Goal: Task Accomplishment & Management: Complete application form

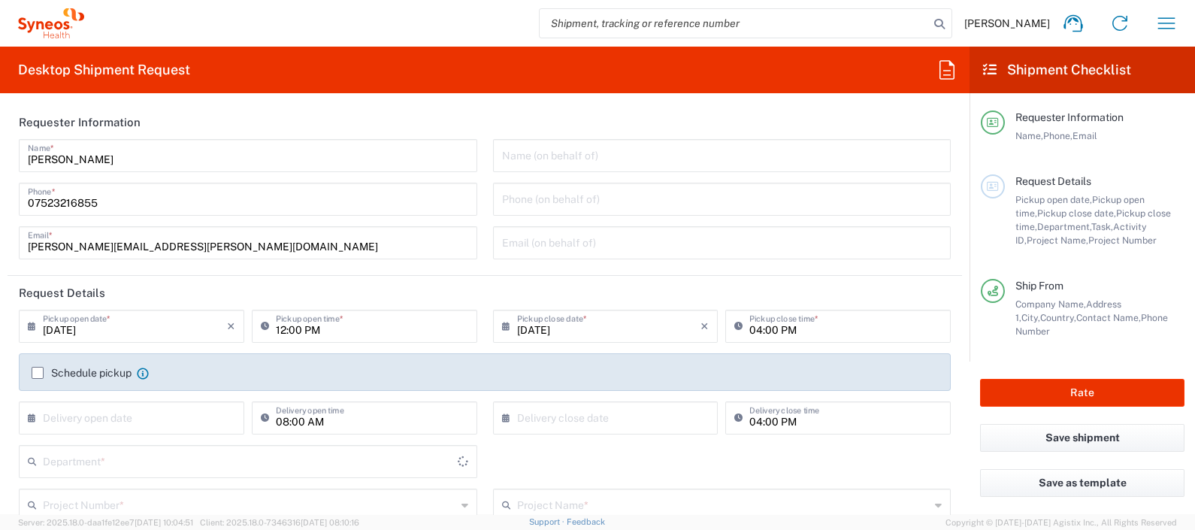
type input "8350"
type input "[GEOGRAPHIC_DATA]"
type input "Syneos Health UK Limited"
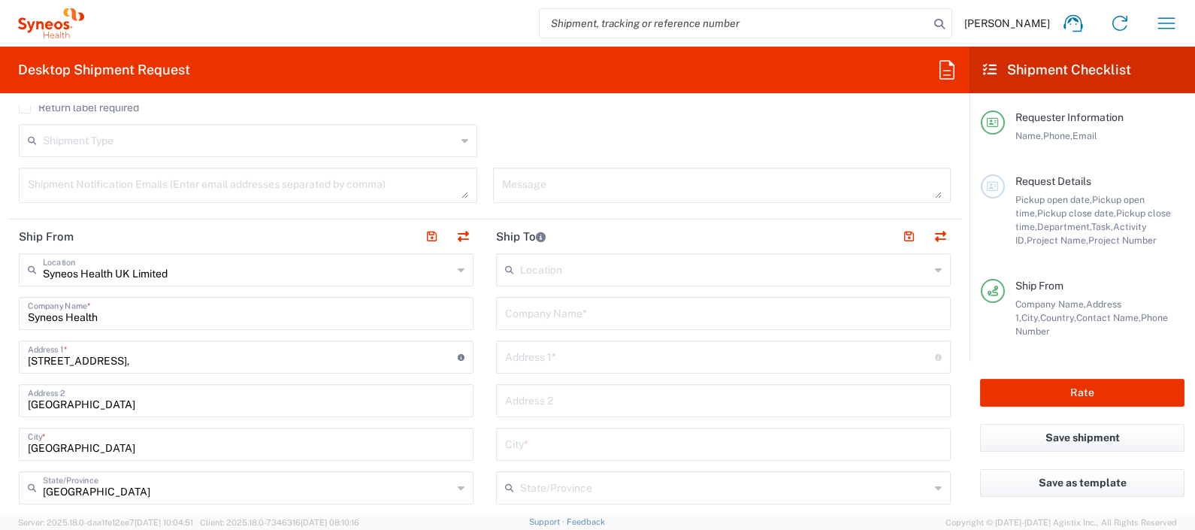
scroll to position [490, 0]
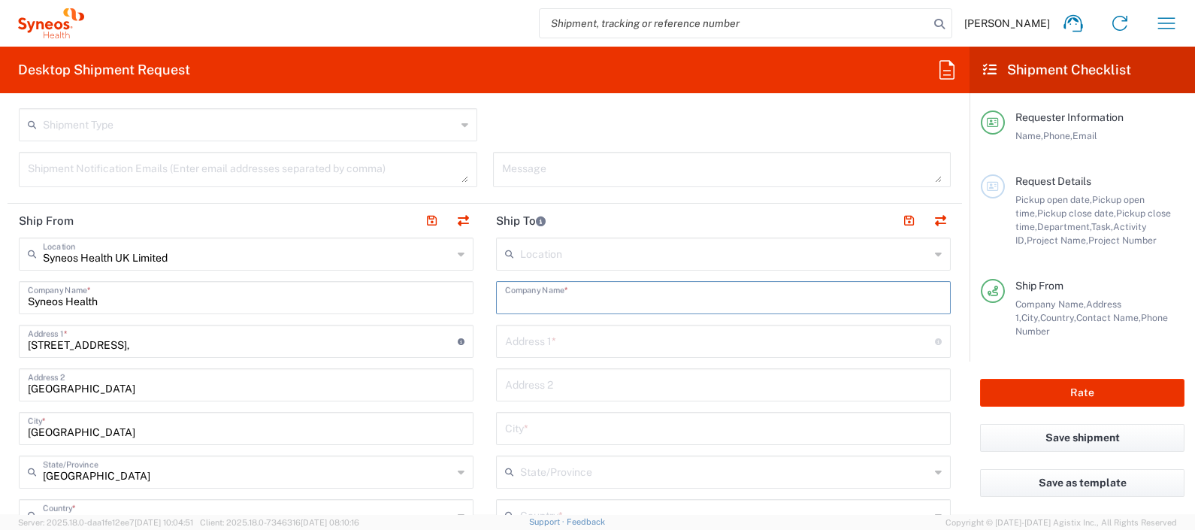
click at [589, 283] on input "text" at bounding box center [723, 296] width 437 height 26
type input "synoes health israel"
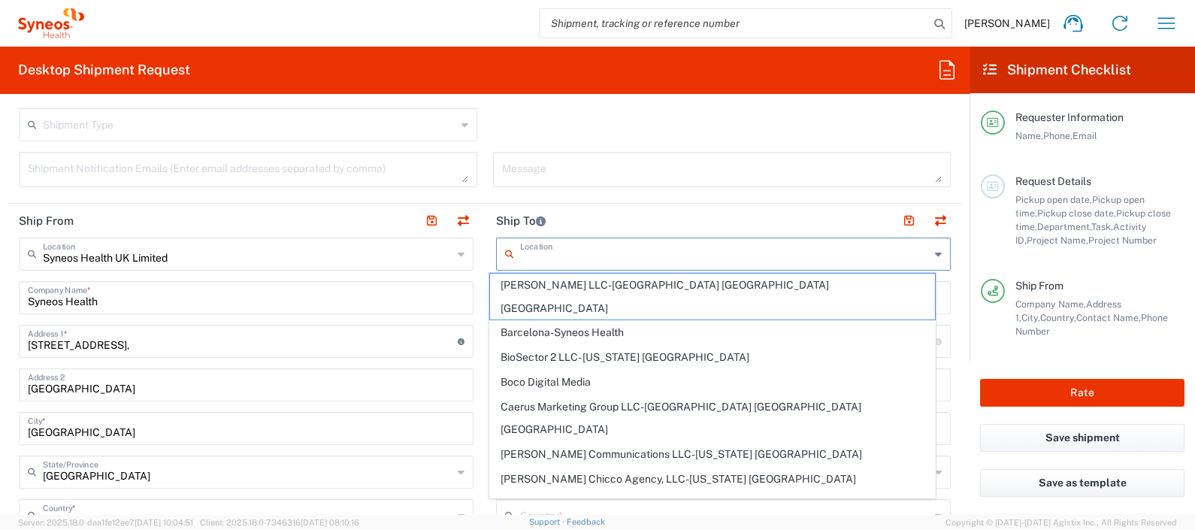
click at [571, 254] on input "text" at bounding box center [725, 253] width 410 height 26
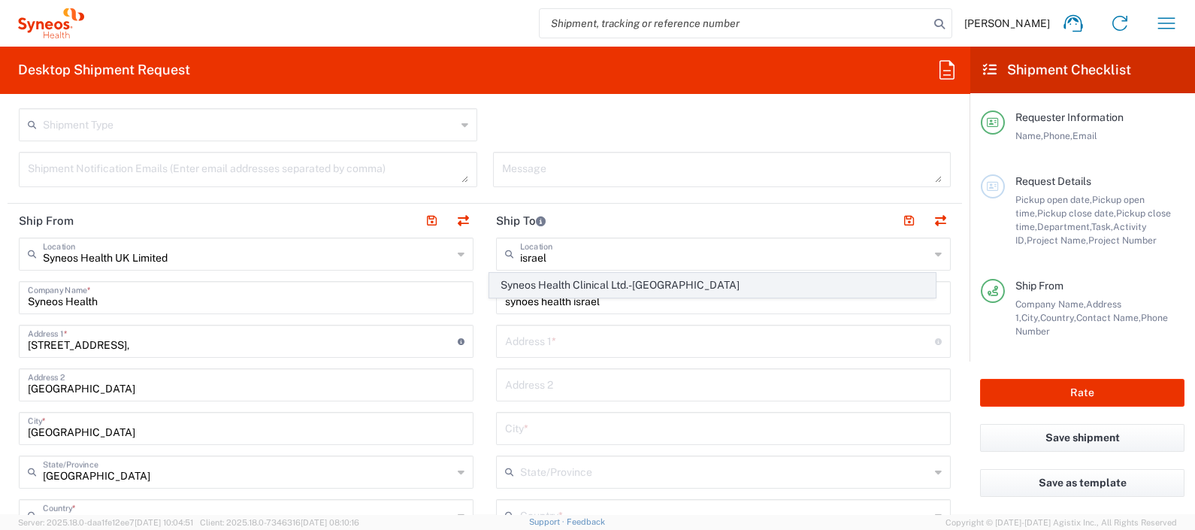
click at [571, 289] on span "Syneos Health Clinical Ltd.-[GEOGRAPHIC_DATA]" at bounding box center [712, 285] width 444 height 23
type input "Syneos Health Clinical Ltd.-[GEOGRAPHIC_DATA]"
type input "Syneos Health Clinical Ltd."
type input "Electra Tower"
type input "[STREET_ADDRESS][PERSON_NAME]"
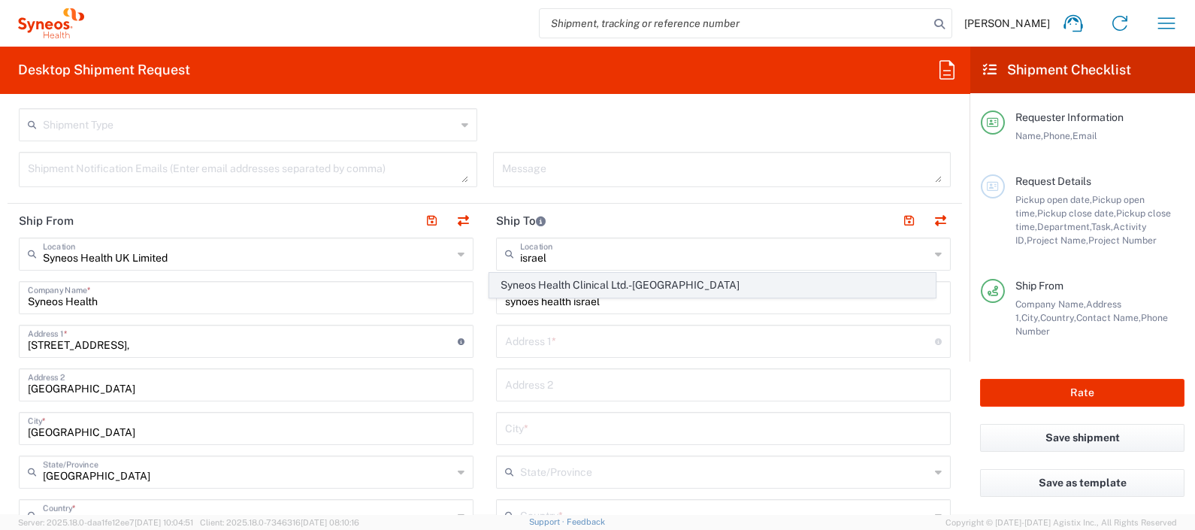
type input "[GEOGRAPHIC_DATA]"
type input "Israel"
type input "6789141"
type input "Sender/Shipper"
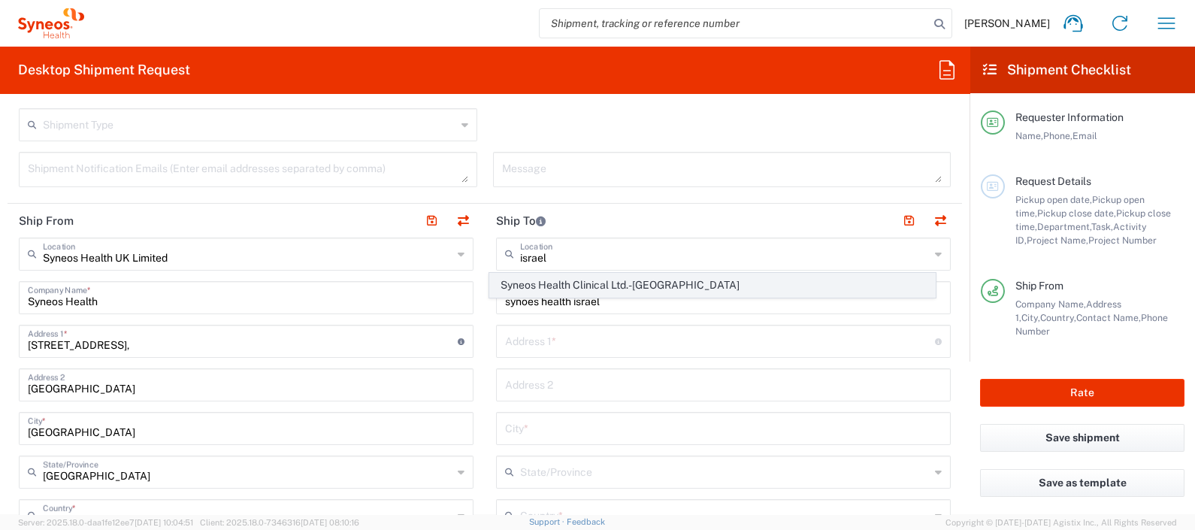
type input "Delivery Duty Paid"
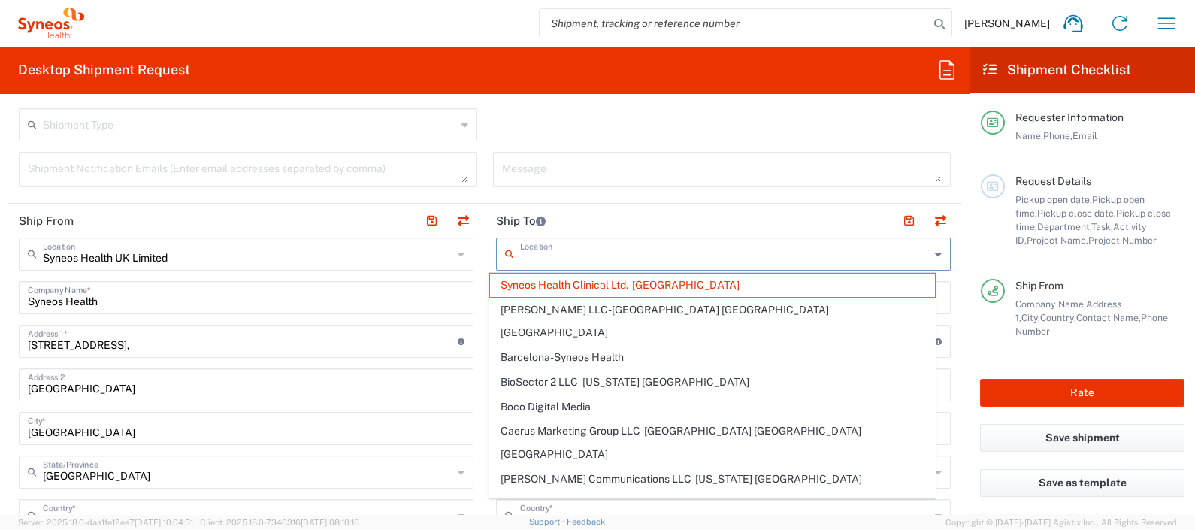
drag, startPoint x: 691, startPoint y: 255, endPoint x: 565, endPoint y: 248, distance: 126.4
click at [565, 248] on input "text" at bounding box center [725, 253] width 410 height 26
drag, startPoint x: 669, startPoint y: 283, endPoint x: 488, endPoint y: 288, distance: 180.4
click at [488, 288] on agx-dropdown-content "Syneos Health Clinical Ltd.-[GEOGRAPHIC_DATA] [PERSON_NAME] LLC-[GEOGRAPHIC_DAT…" at bounding box center [711, 385] width 447 height 227
copy span "Syneos Health Clinical Ltd.-[GEOGRAPHIC_DATA]"
